Goal: Information Seeking & Learning: Learn about a topic

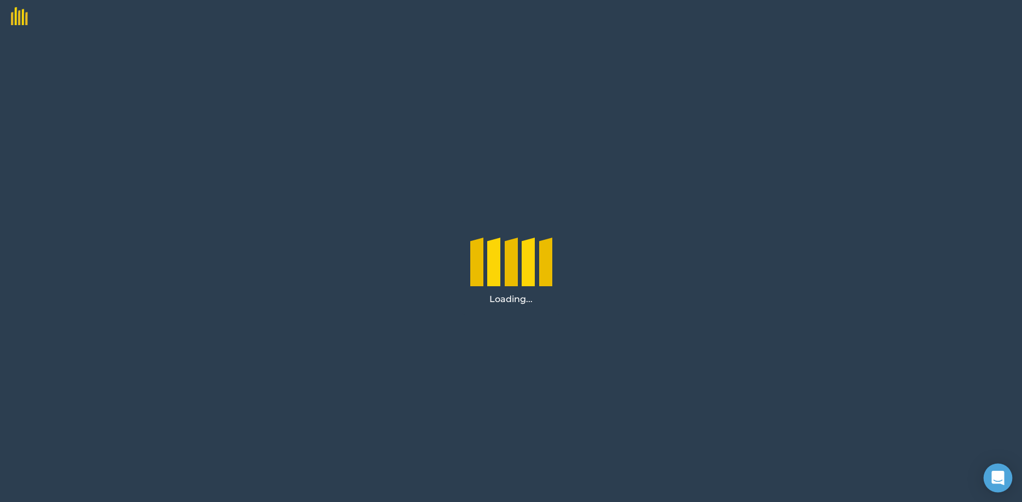
click at [992, 473] on div "Open Intercom Messenger" at bounding box center [997, 478] width 29 height 29
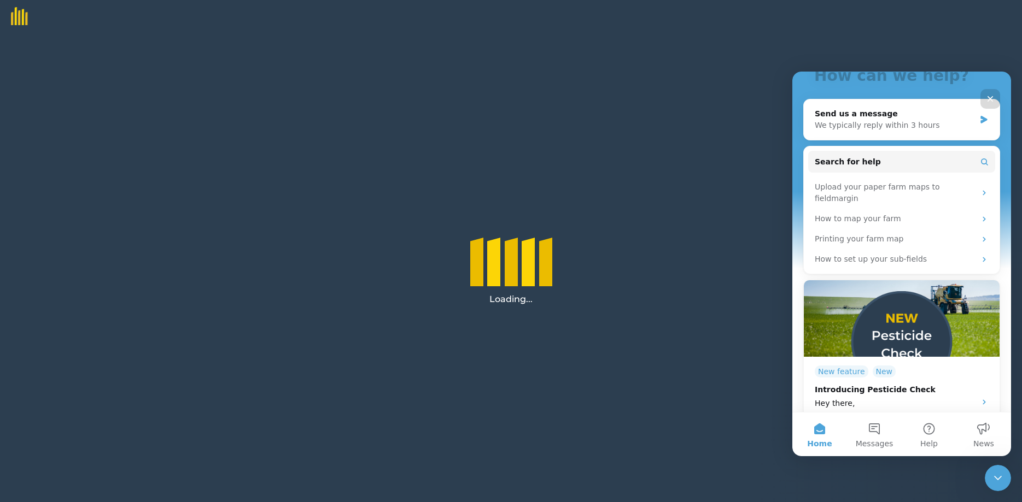
scroll to position [102, 0]
click at [817, 431] on button "Home" at bounding box center [819, 435] width 55 height 44
click at [819, 431] on button "Home" at bounding box center [819, 435] width 55 height 44
click at [874, 434] on button "Messages" at bounding box center [874, 435] width 55 height 44
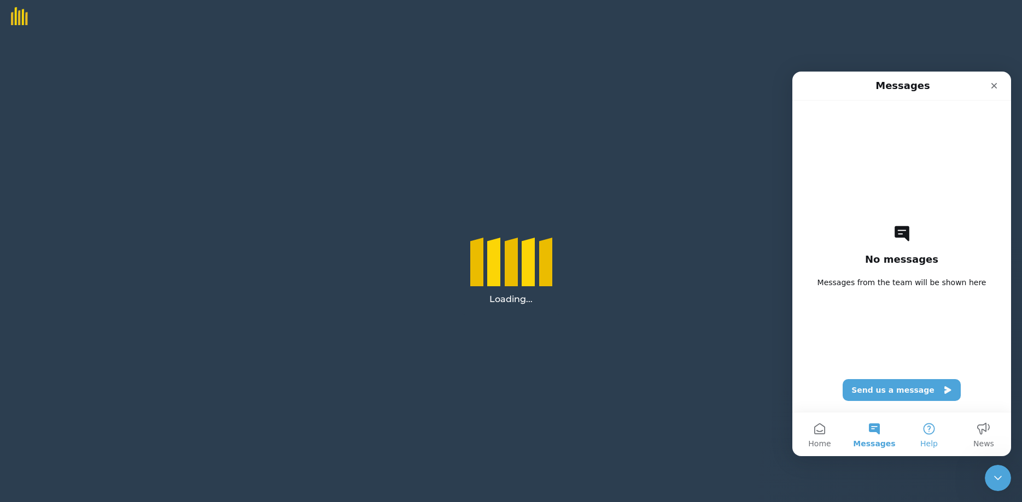
click at [930, 432] on button "Help" at bounding box center [928, 435] width 55 height 44
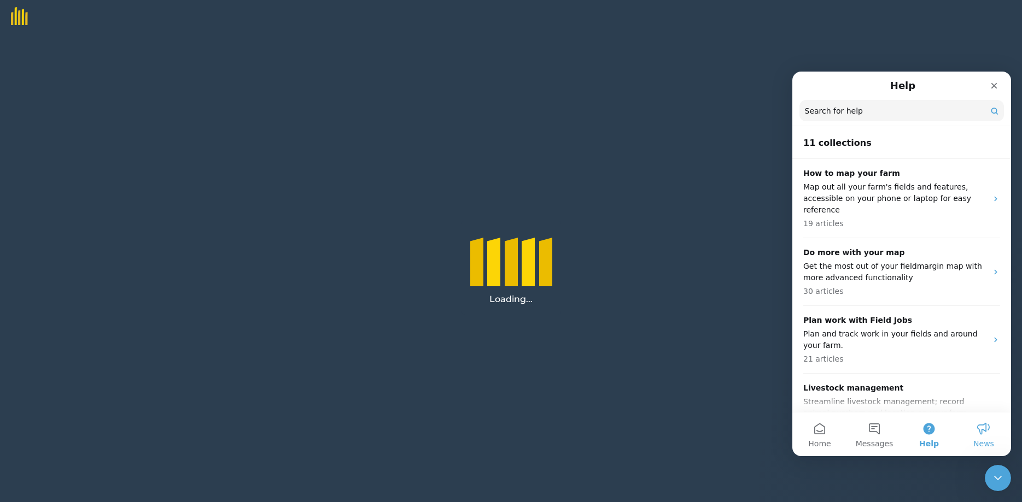
click at [979, 430] on button "News" at bounding box center [983, 435] width 55 height 44
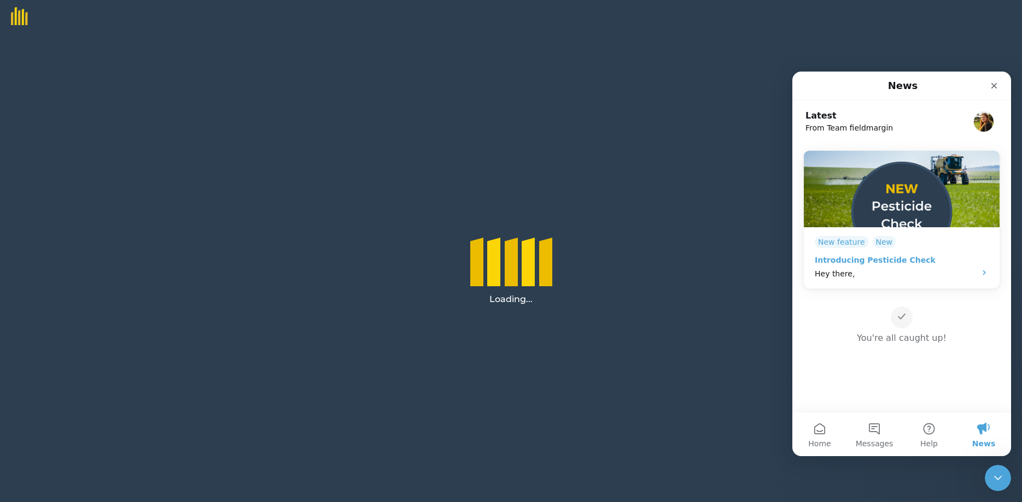
click at [984, 273] on icon "Intercom messenger" at bounding box center [983, 273] width 3 height 5
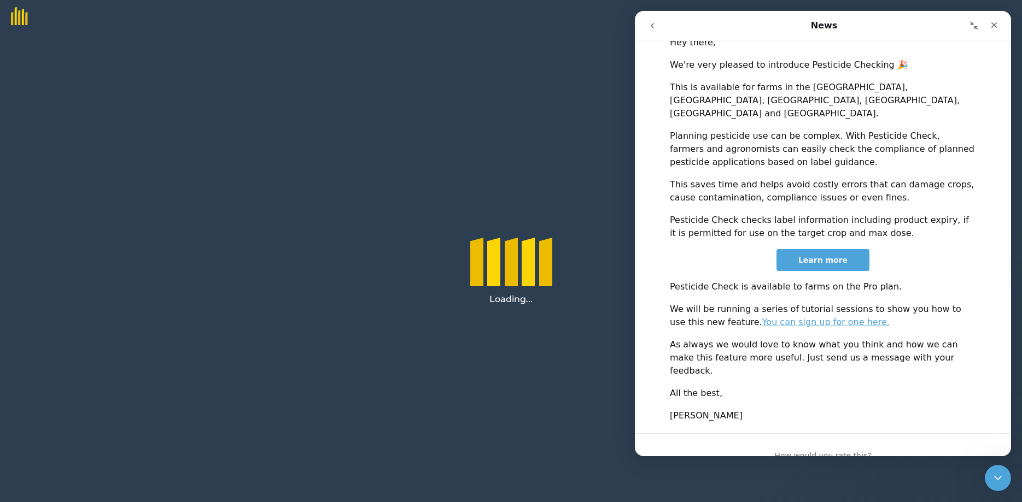
scroll to position [317, 0]
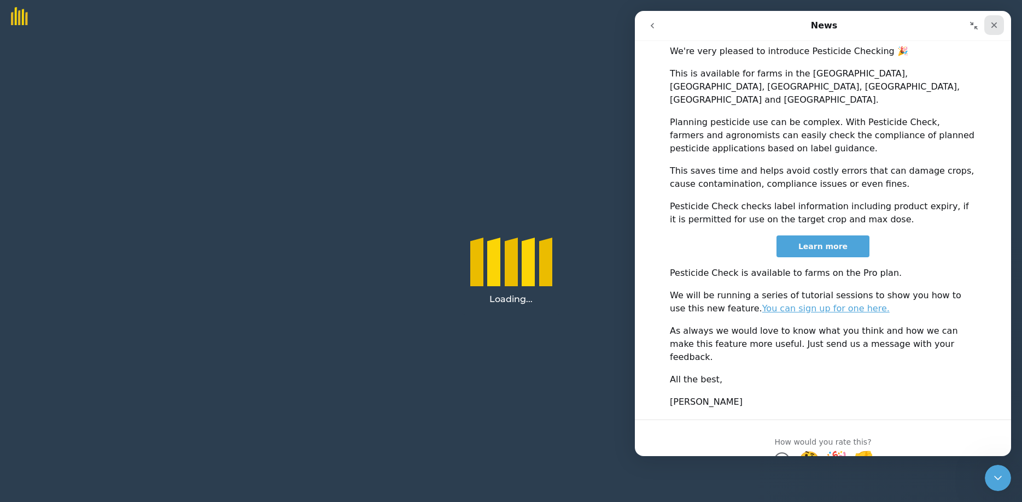
click at [992, 20] on div "Close" at bounding box center [994, 25] width 20 height 20
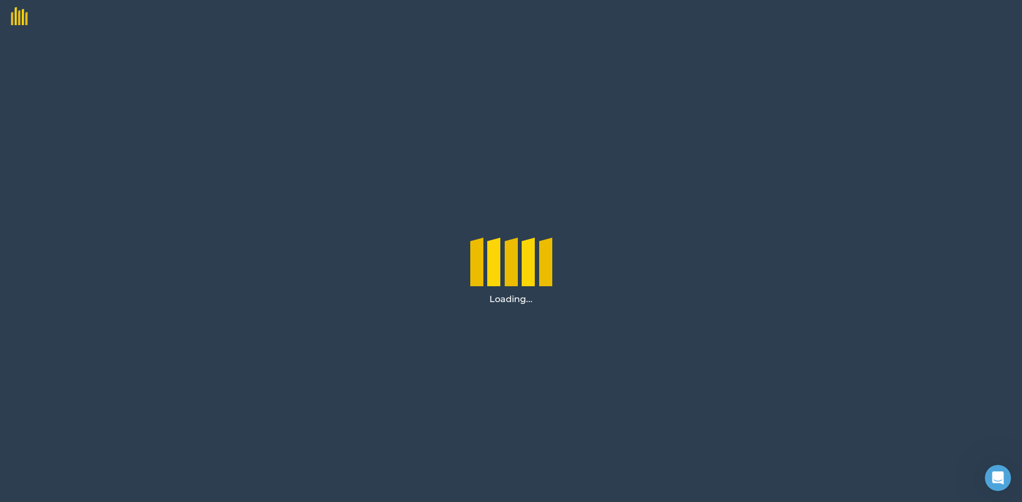
scroll to position [0, 0]
click at [252, 321] on div "Loading..." at bounding box center [511, 268] width 1022 height 470
click at [269, 310] on div "Loading..." at bounding box center [511, 268] width 1022 height 470
click at [206, 77] on div "Loading..." at bounding box center [511, 268] width 1022 height 470
click at [996, 475] on icon "Open Intercom Messenger" at bounding box center [996, 477] width 18 height 18
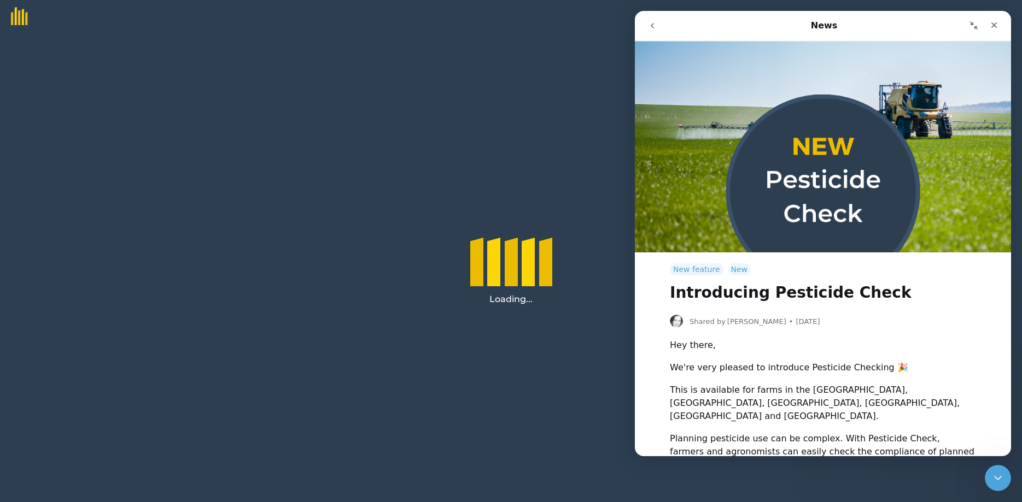
click at [651, 27] on icon "go back" at bounding box center [652, 25] width 9 height 9
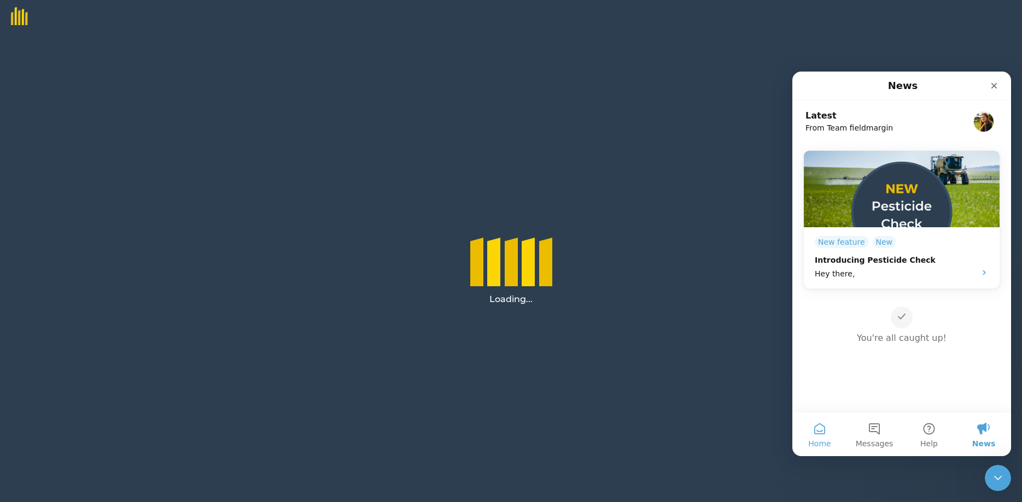
click at [819, 432] on button "Home" at bounding box center [819, 435] width 55 height 44
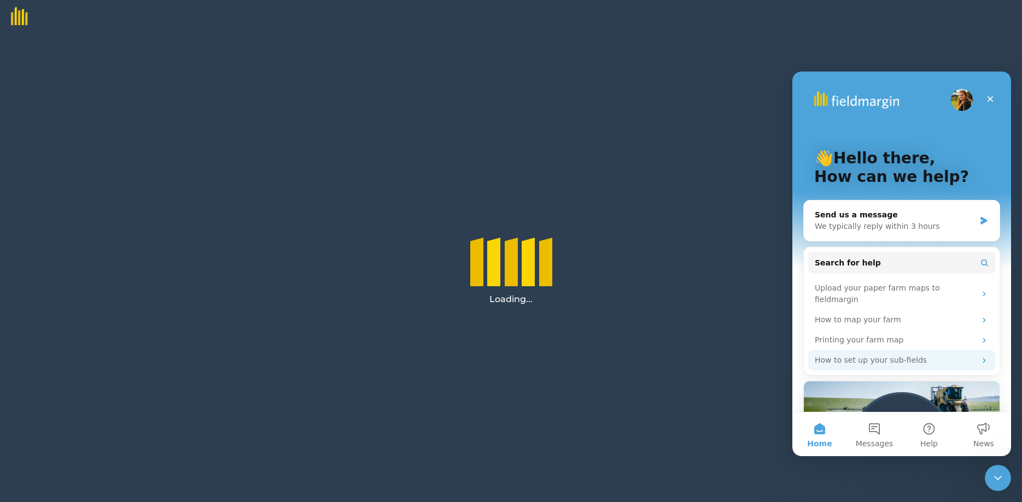
click at [860, 355] on div "How to set up your sub-fields" at bounding box center [895, 360] width 161 height 11
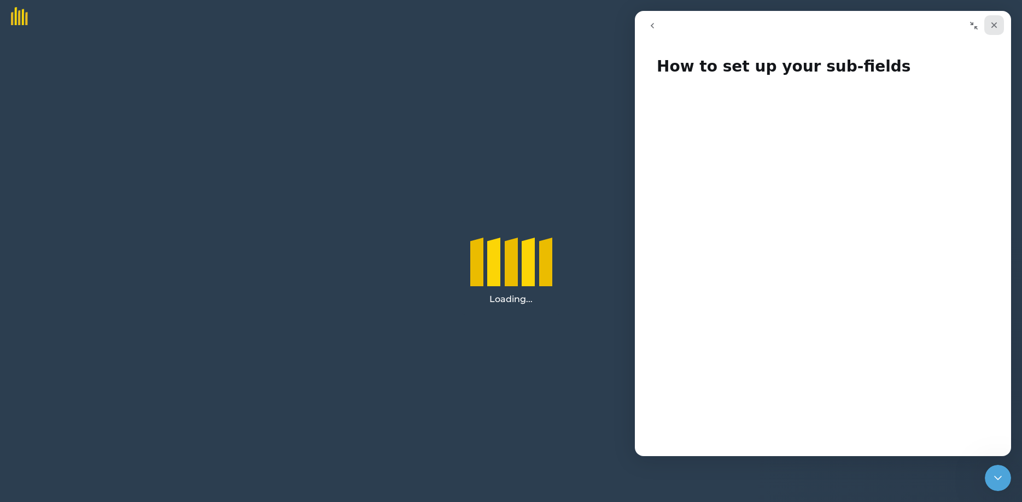
click at [992, 22] on icon "Close" at bounding box center [993, 25] width 9 height 9
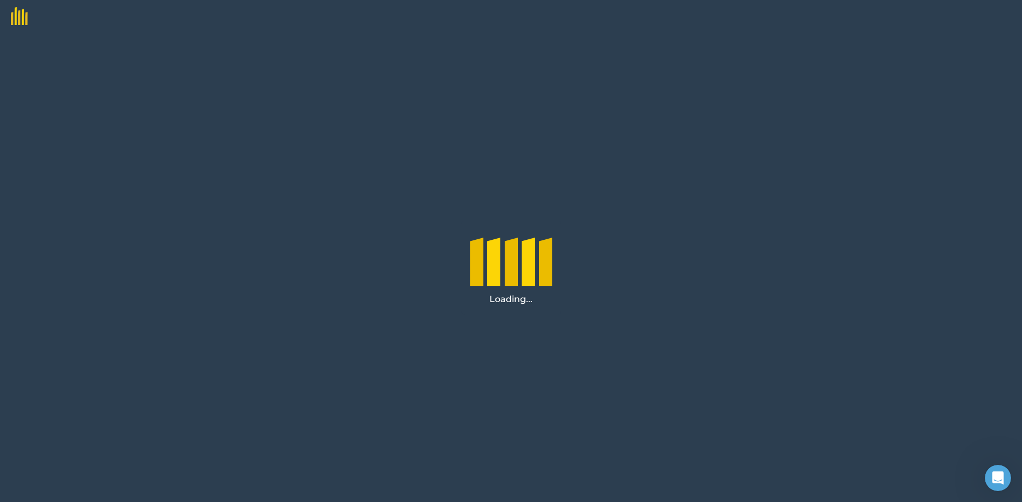
click at [813, 308] on div "Loading..." at bounding box center [511, 268] width 1022 height 470
